Goal: Task Accomplishment & Management: Manage account settings

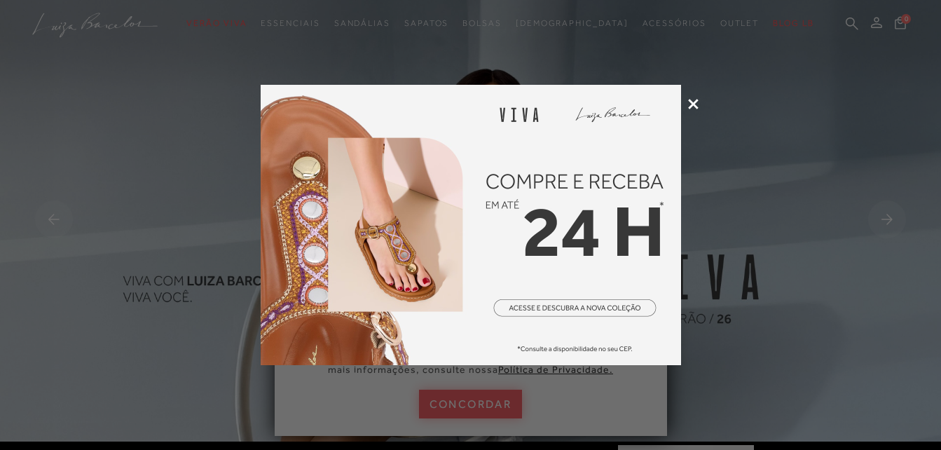
drag, startPoint x: 0, startPoint y: 0, endPoint x: 690, endPoint y: 107, distance: 698.2
click at [690, 107] on icon at bounding box center [693, 104] width 11 height 11
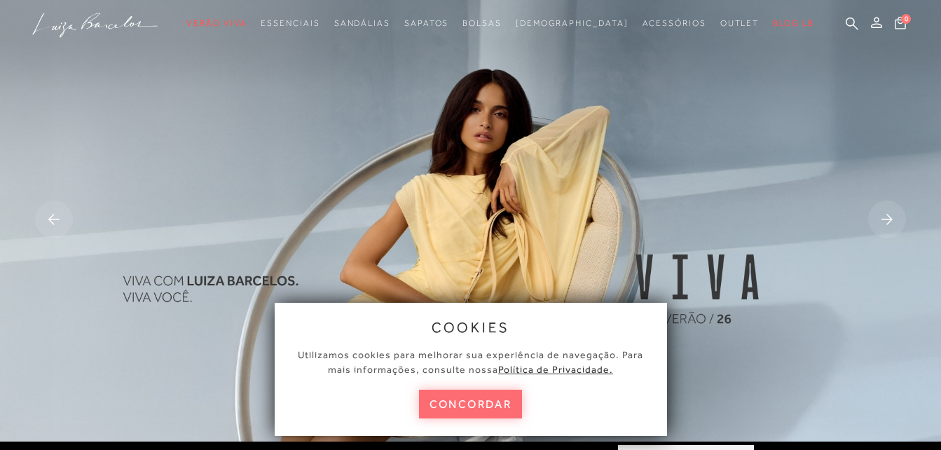
click at [471, 397] on button "concordar" at bounding box center [471, 403] width 104 height 29
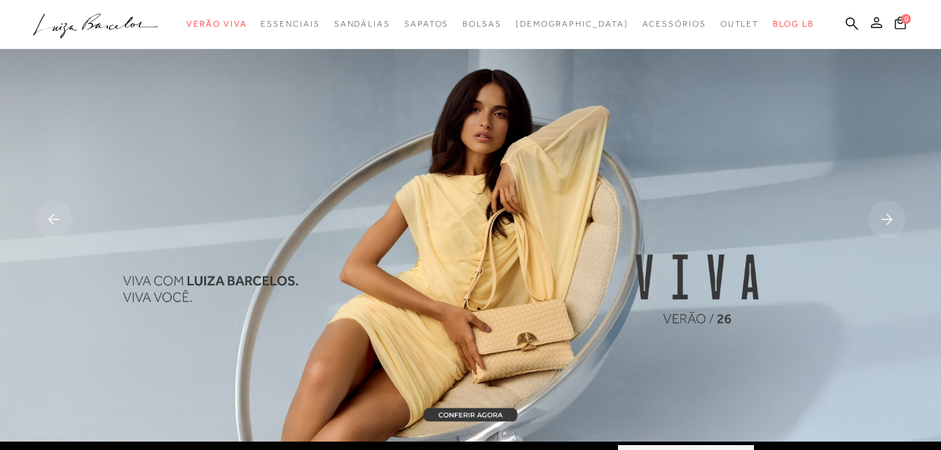
click at [874, 20] on icon at bounding box center [876, 22] width 11 height 11
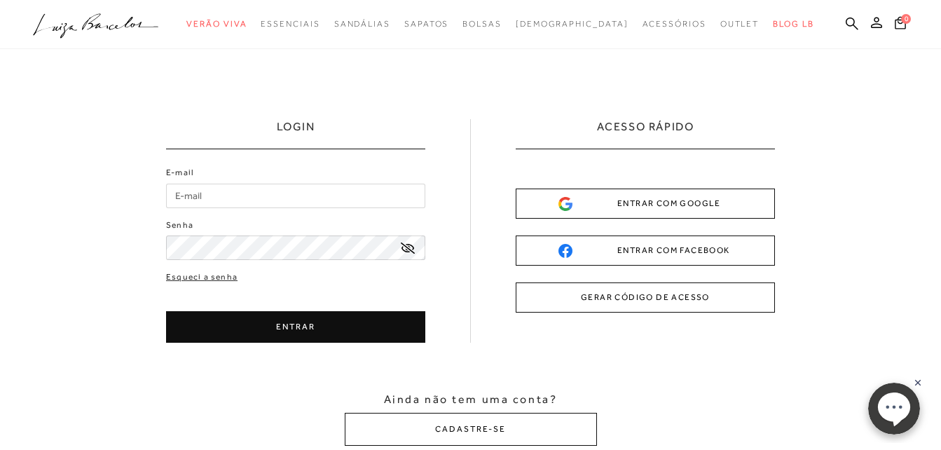
click at [609, 201] on div "ENTRAR COM GOOGLE" at bounding box center [645, 203] width 174 height 15
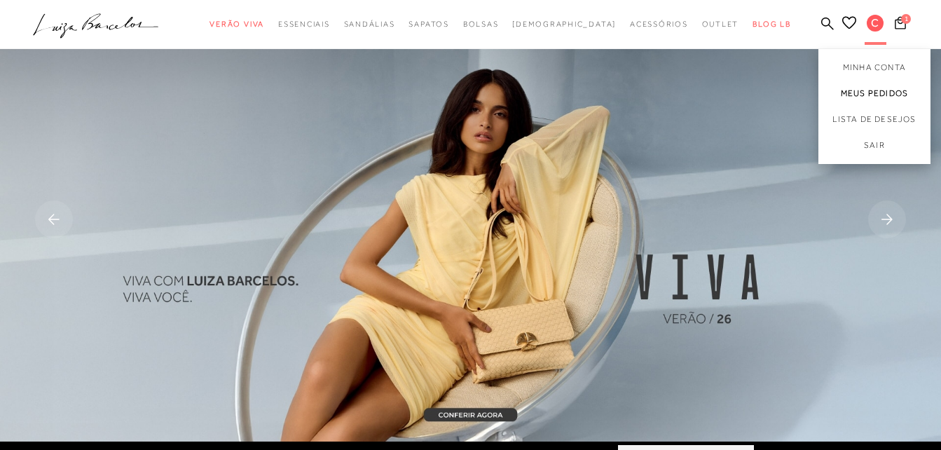
click at [878, 84] on link "Meus Pedidos" at bounding box center [874, 94] width 112 height 26
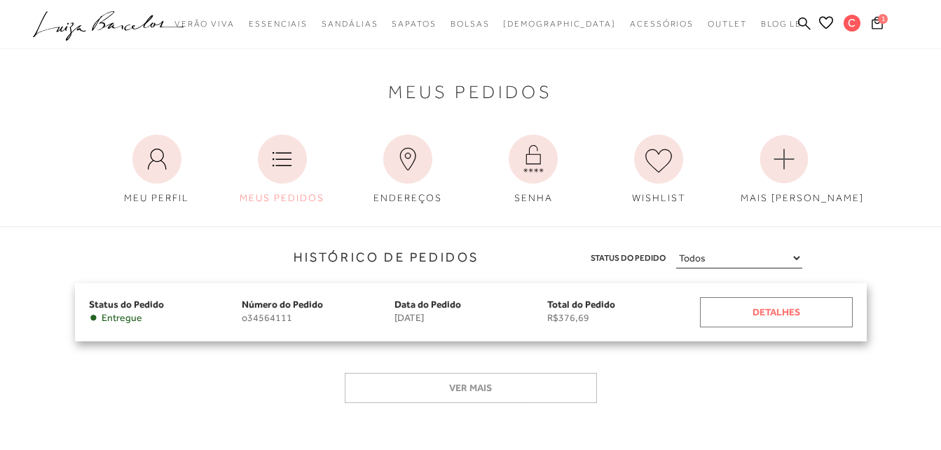
click at [777, 305] on div "Detalhes" at bounding box center [776, 312] width 153 height 30
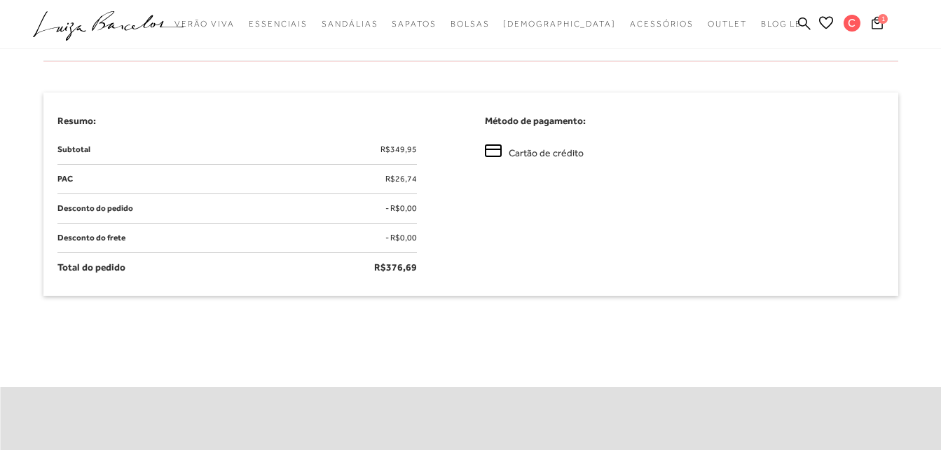
scroll to position [770, 0]
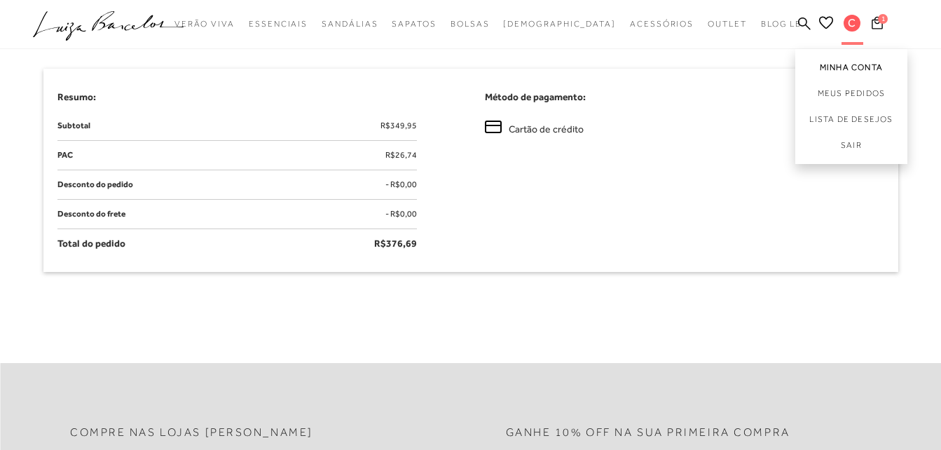
click at [849, 67] on link "Minha Conta" at bounding box center [851, 65] width 112 height 32
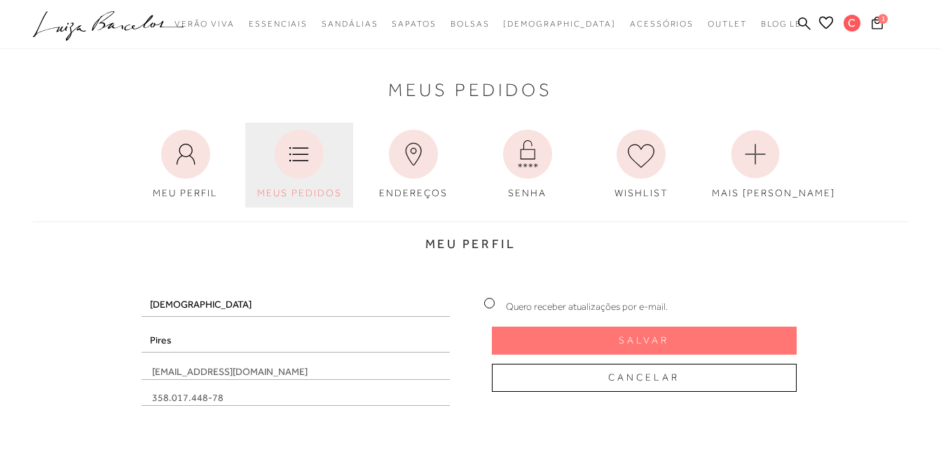
click at [296, 157] on icon at bounding box center [299, 154] width 49 height 49
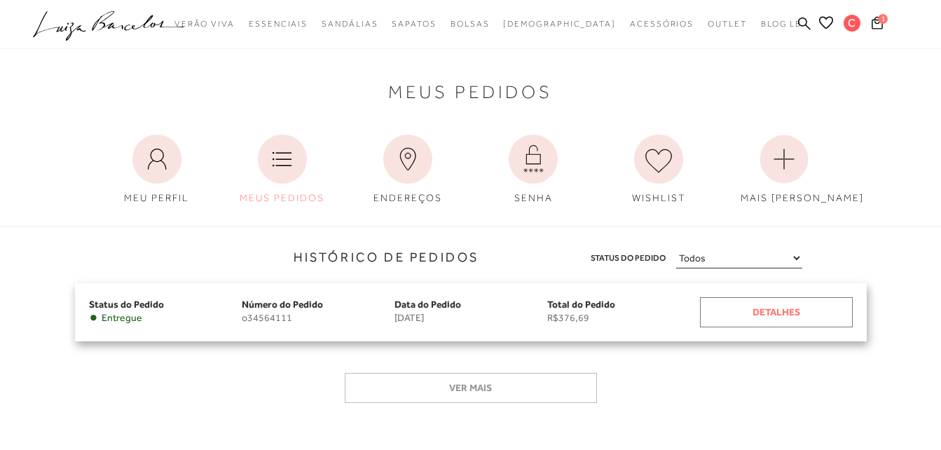
click at [794, 314] on div "Detalhes" at bounding box center [776, 312] width 153 height 30
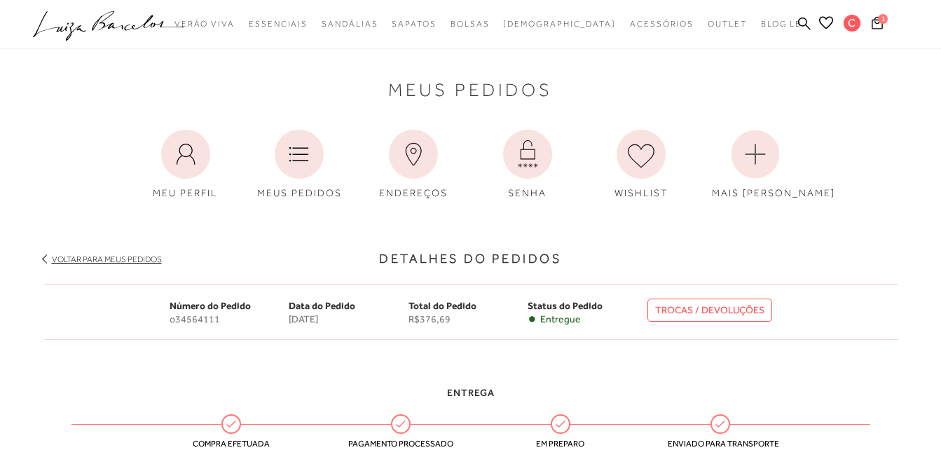
click at [735, 307] on link "TROCAS / DEVOLUÇÕES" at bounding box center [709, 309] width 125 height 23
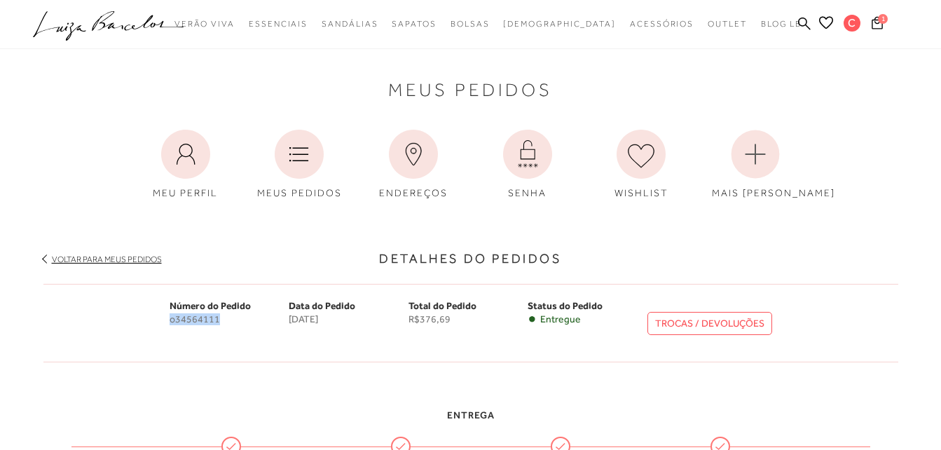
drag, startPoint x: 223, startPoint y: 314, endPoint x: 165, endPoint y: 319, distance: 59.0
click at [165, 319] on div "Número do Pedido o34564111 Data do [GEOGRAPHIC_DATA] [DATE] Total do Pedido R$3…" at bounding box center [470, 323] width 855 height 78
copy span "o34564111"
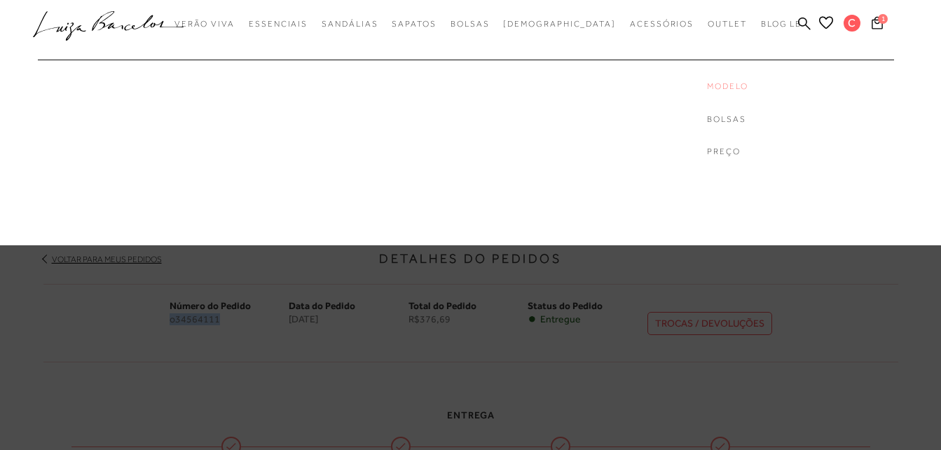
click at [707, 82] on link "Modelo" at bounding box center [763, 87] width 112 height 12
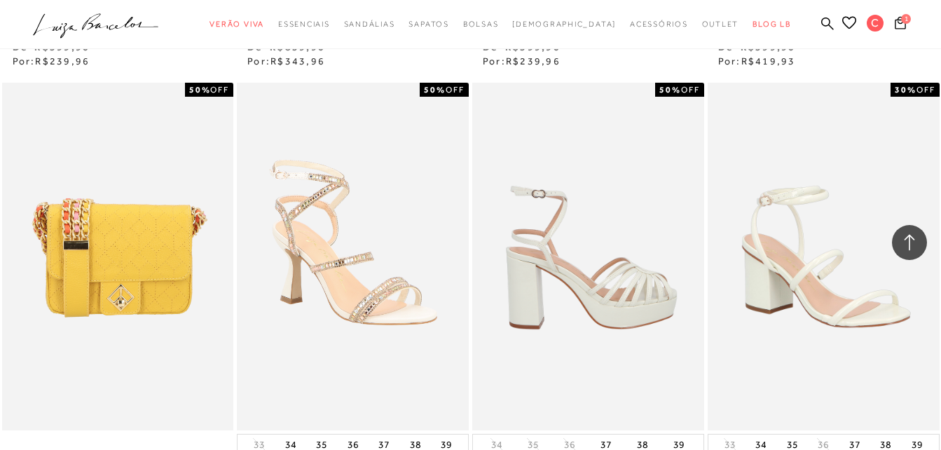
scroll to position [2311, 0]
